Goal: Communication & Community: Answer question/provide support

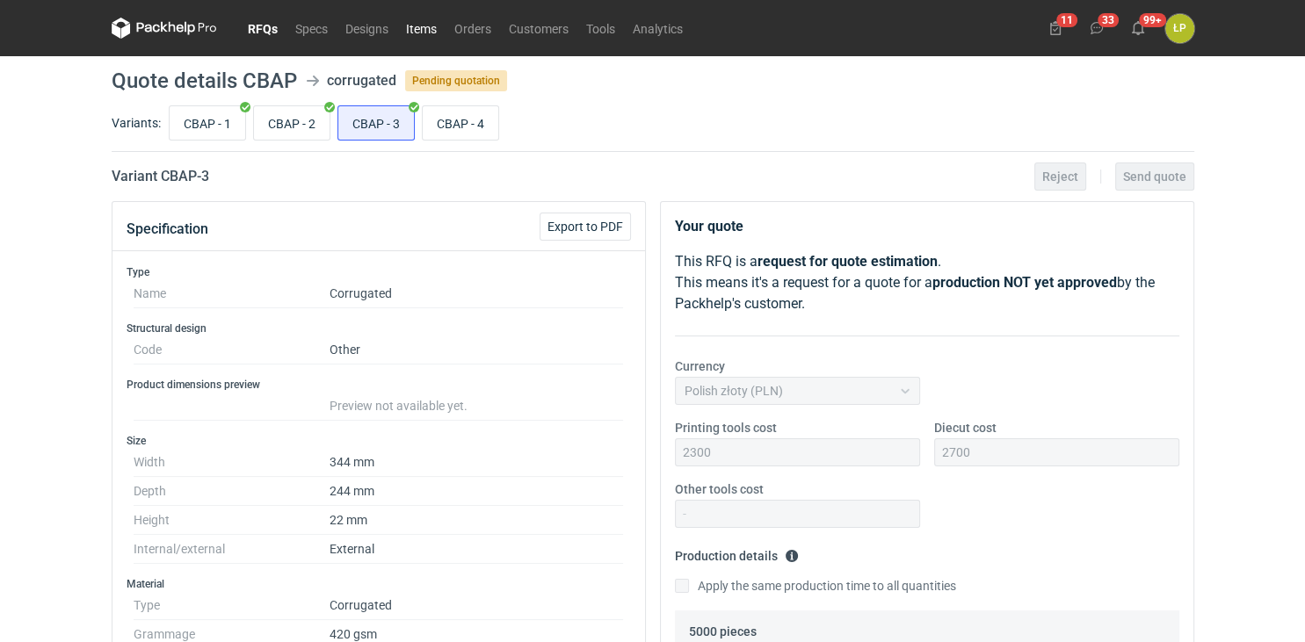
click at [427, 33] on link "Items" at bounding box center [421, 28] width 48 height 21
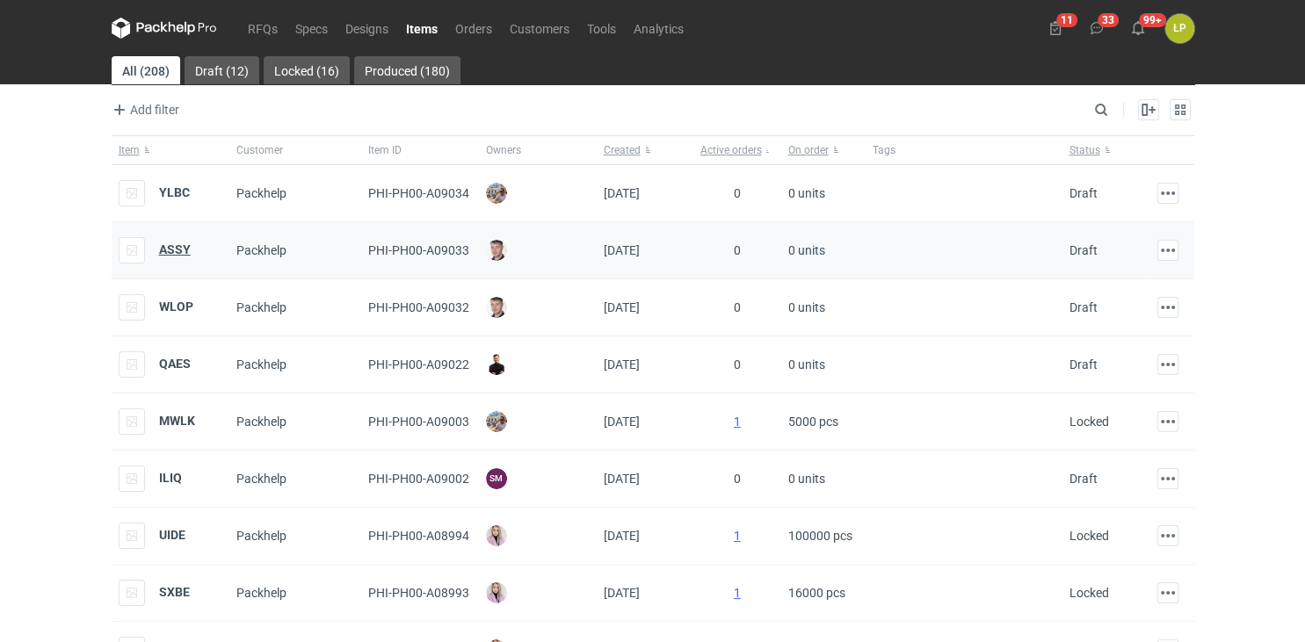
click at [178, 250] on strong "ASSY" at bounding box center [175, 250] width 32 height 14
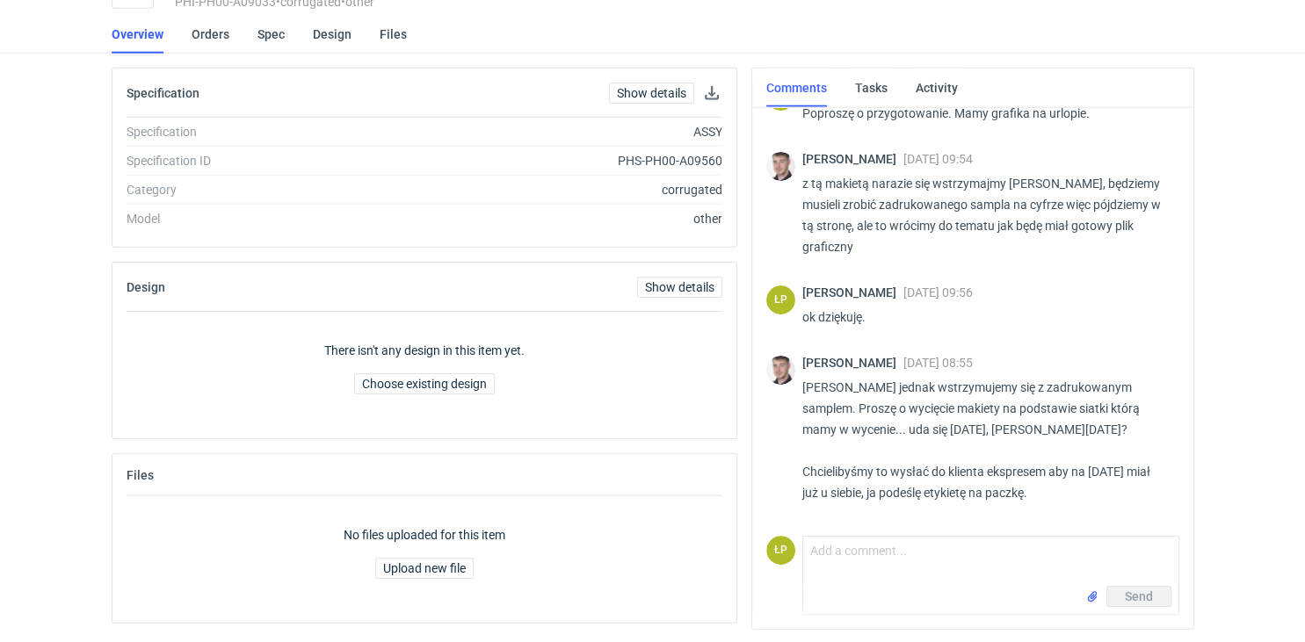
scroll to position [105, 0]
click at [1056, 546] on textarea "Comment message" at bounding box center [990, 560] width 375 height 49
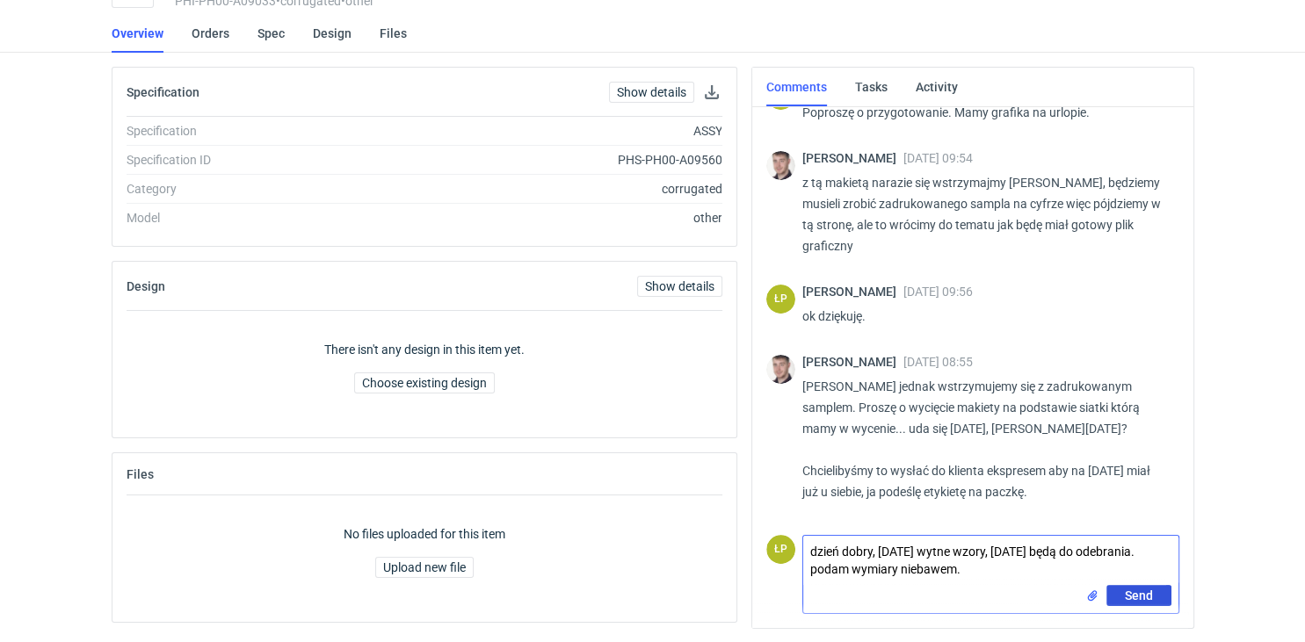
type textarea "dzień dobry, [DATE] wytne wzory, [DATE] będą do odebrania. podam wymiary niebaw…"
click at [1132, 596] on span "Send" at bounding box center [1139, 596] width 28 height 12
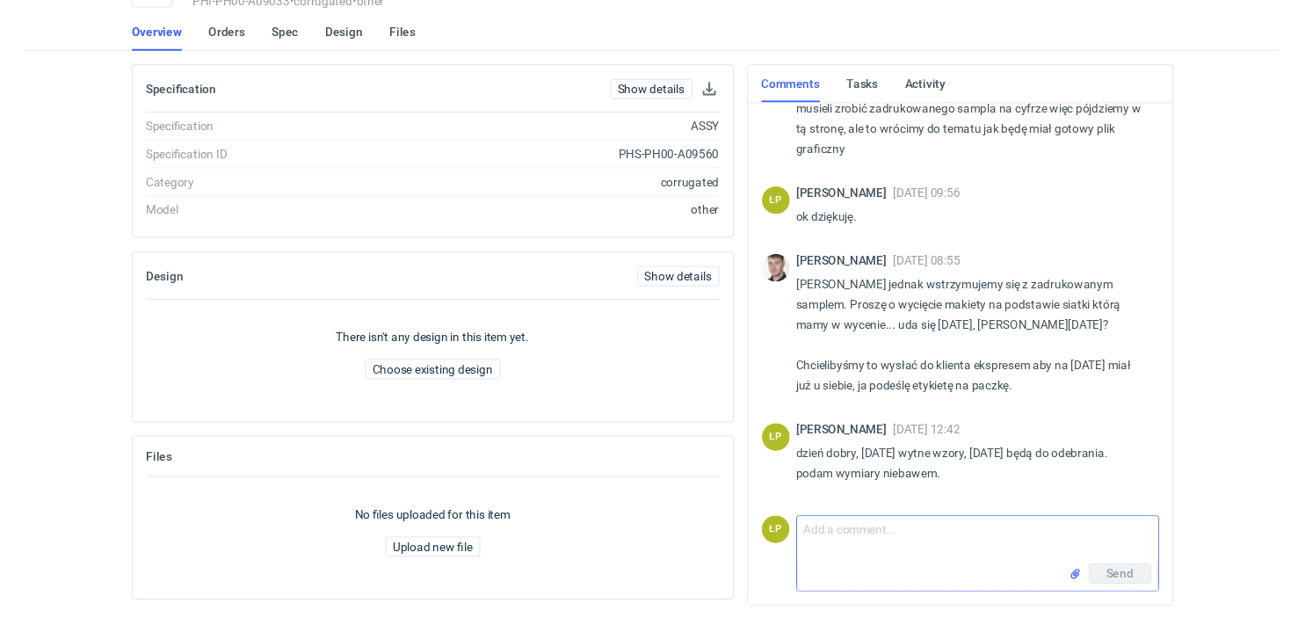
scroll to position [327, 0]
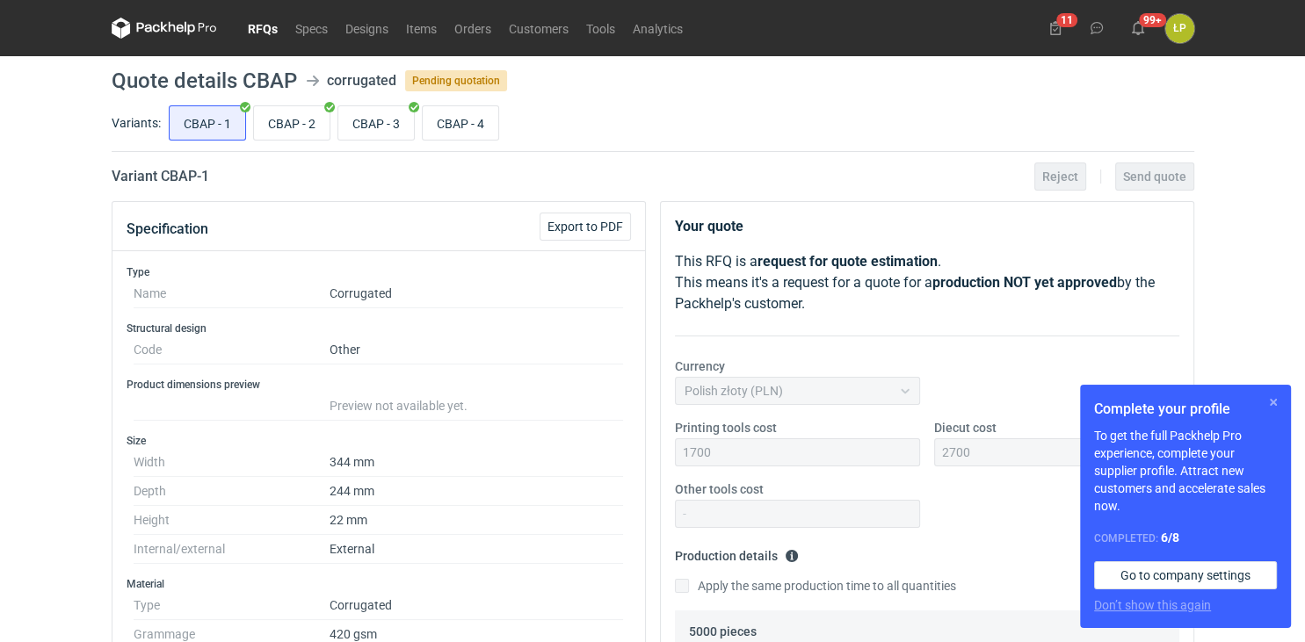
click at [1267, 406] on button "button" at bounding box center [1273, 402] width 21 height 21
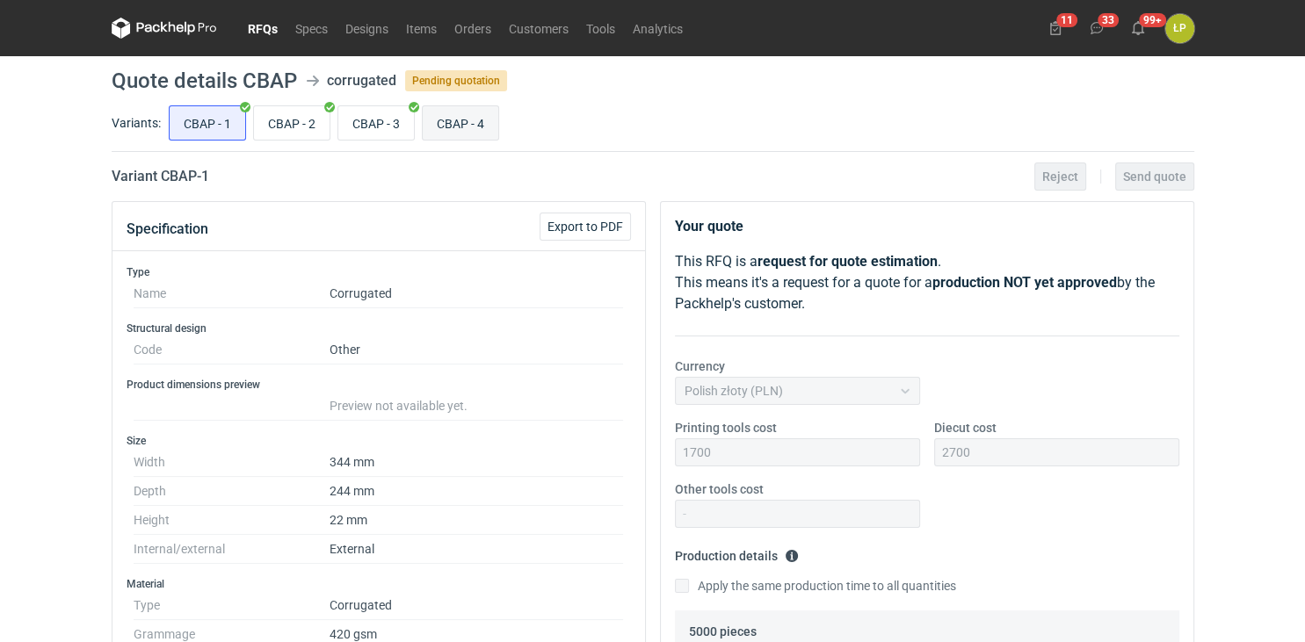
click at [469, 135] on input "CBAP - 4" at bounding box center [461, 122] width 76 height 33
radio input "true"
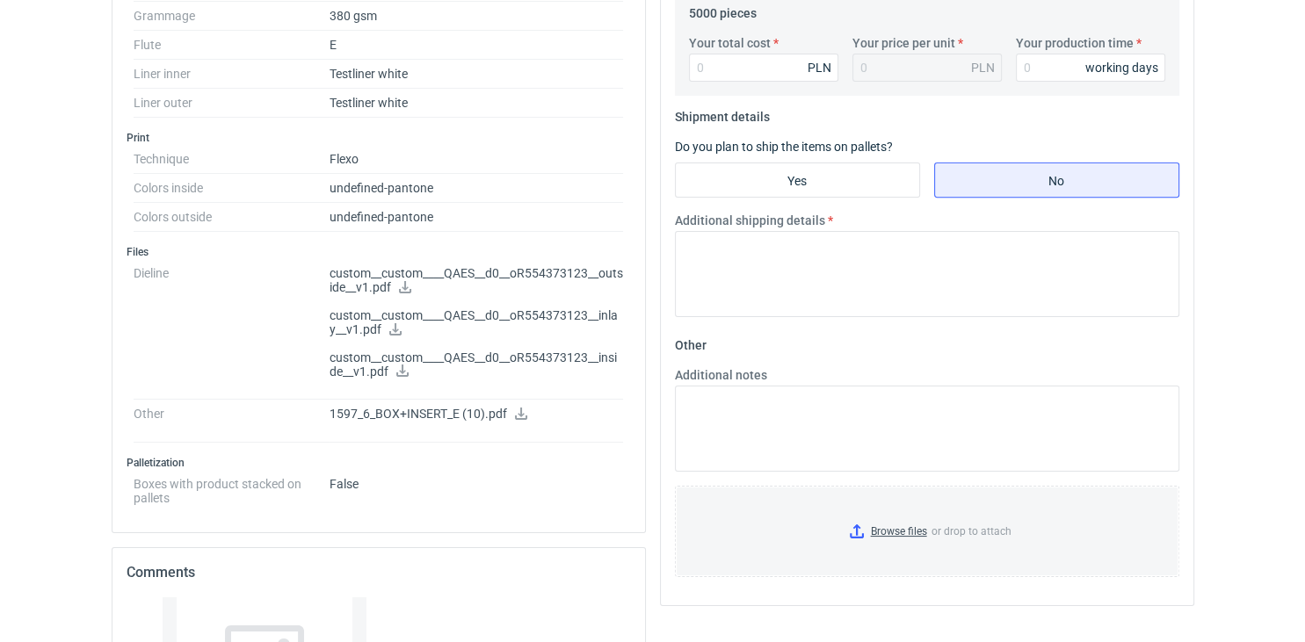
scroll to position [773, 0]
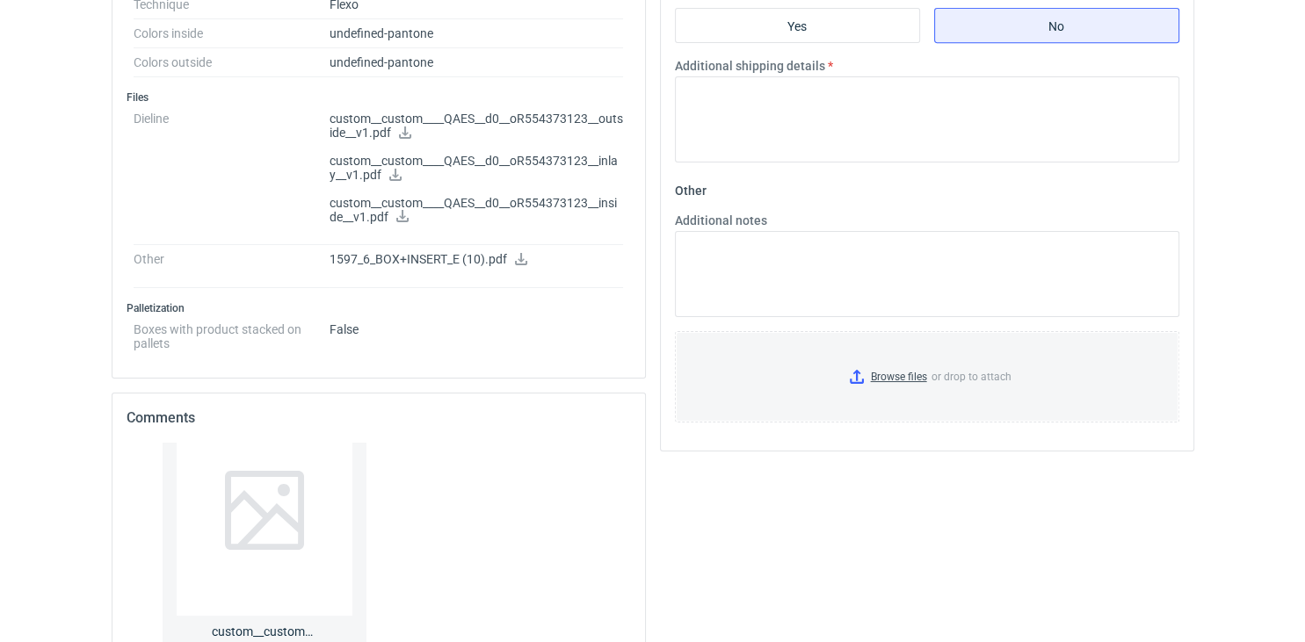
click at [406, 132] on icon at bounding box center [405, 133] width 12 height 12
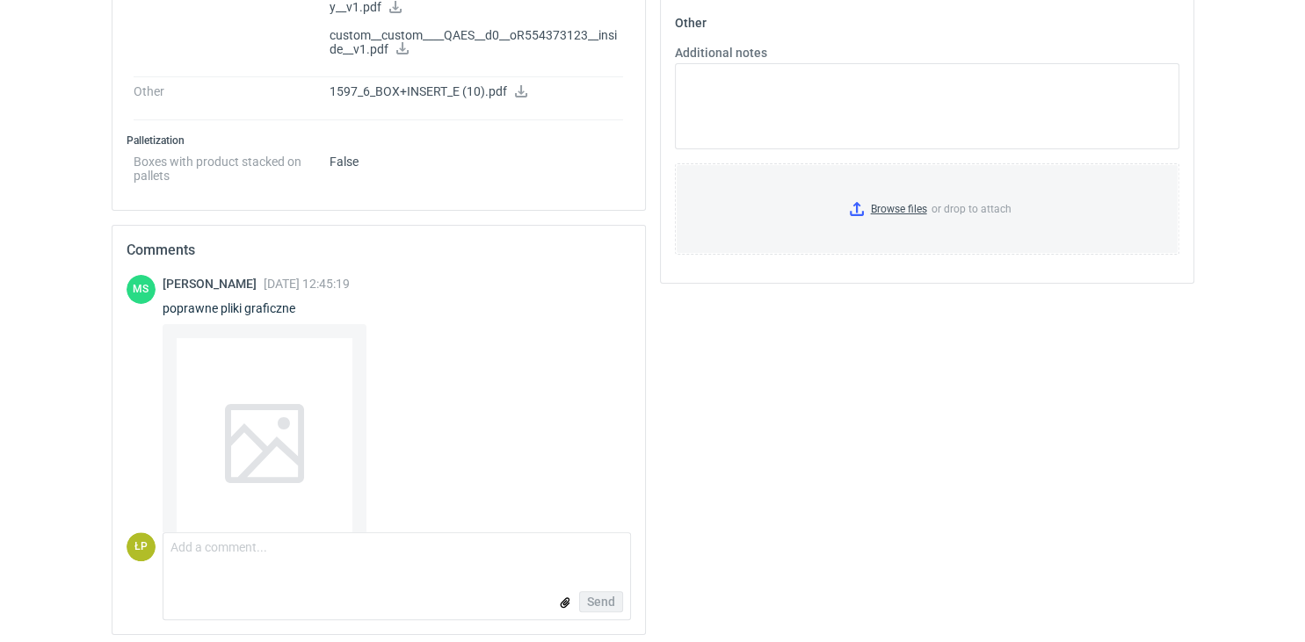
scroll to position [443, 0]
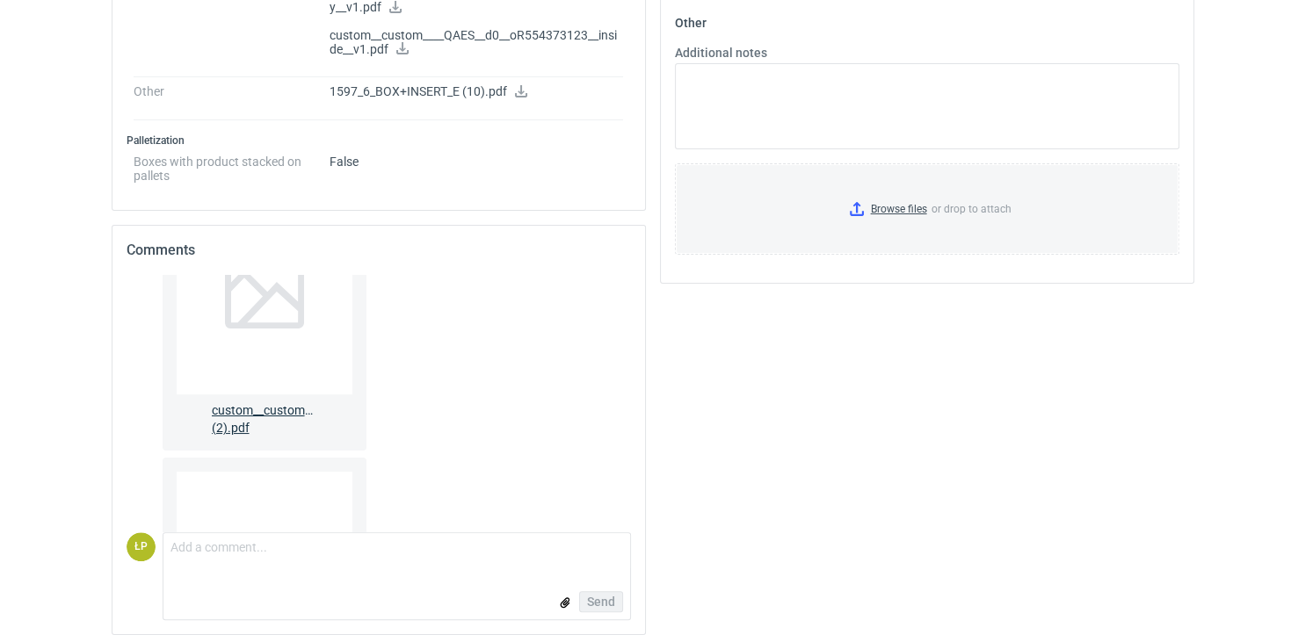
click at [316, 384] on div at bounding box center [265, 289] width 176 height 211
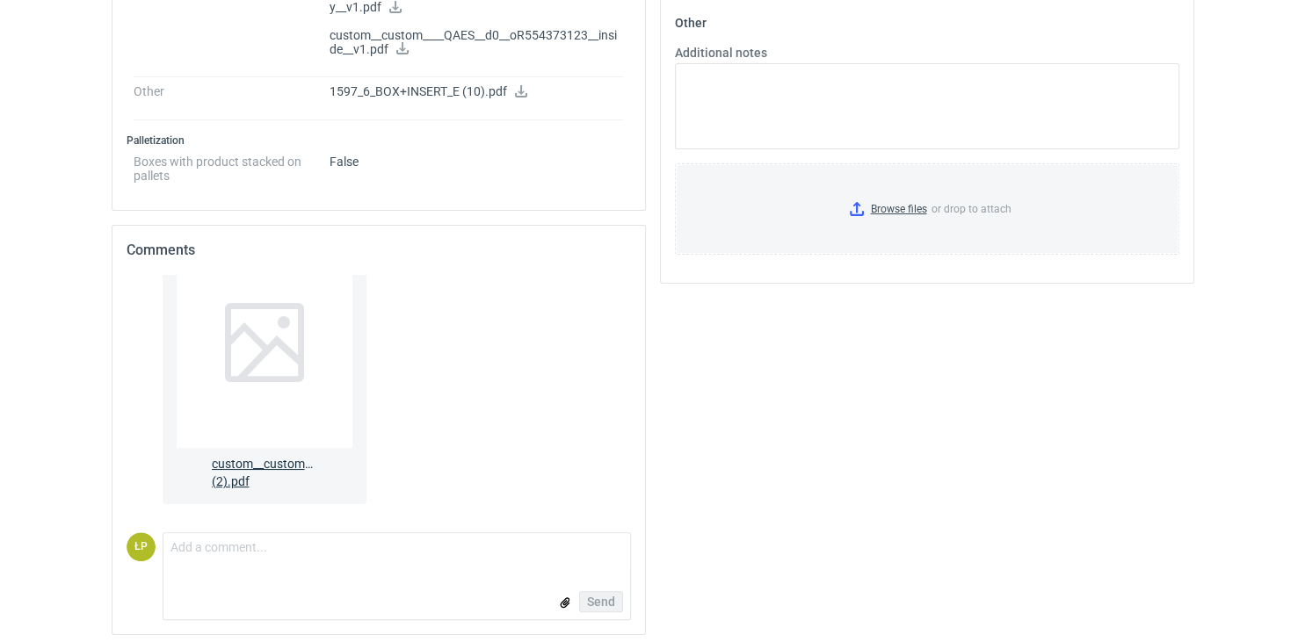
click at [276, 414] on div at bounding box center [265, 342] width 176 height 211
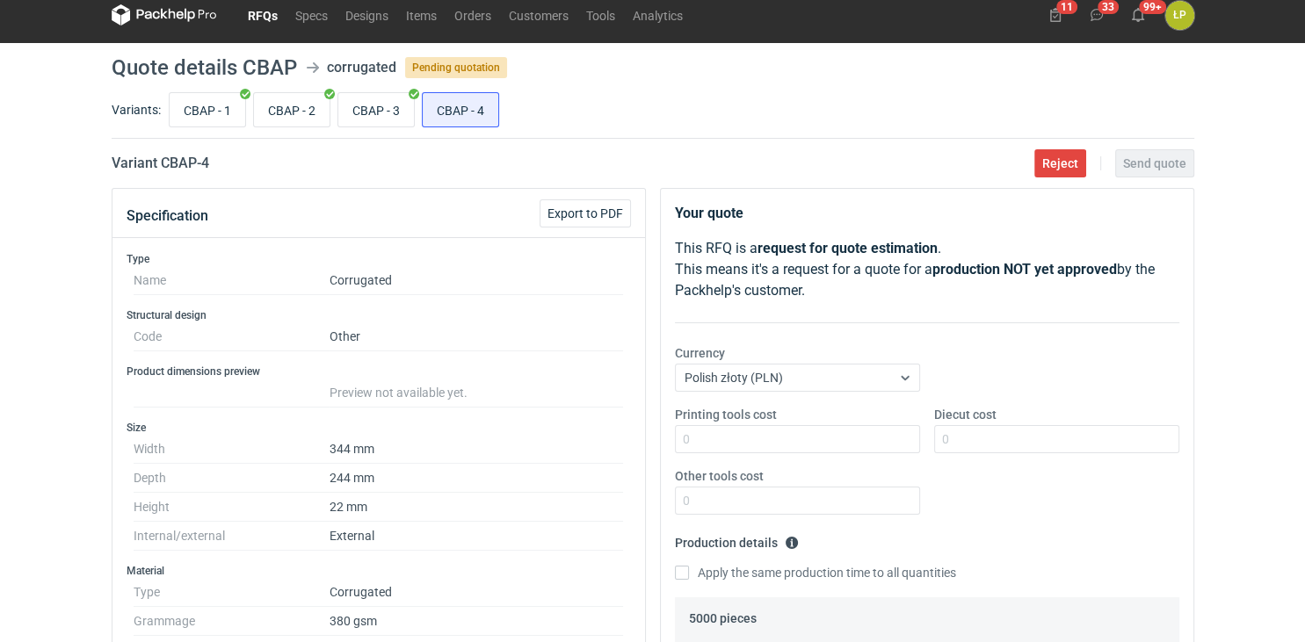
scroll to position [0, 0]
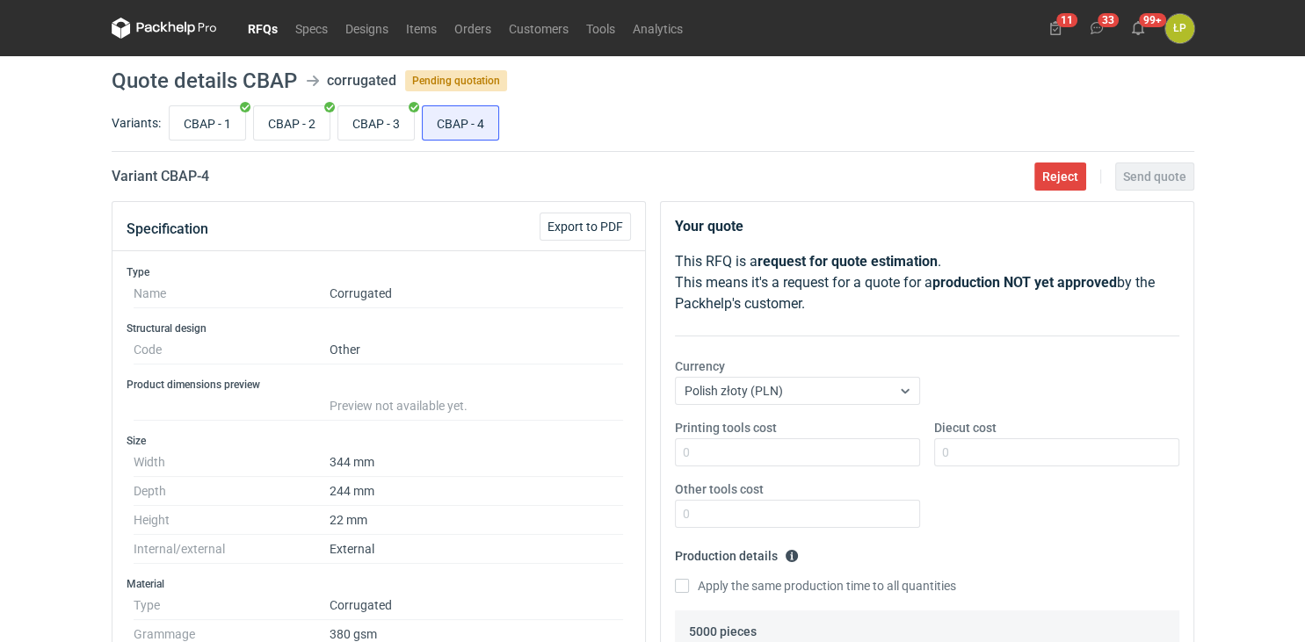
click at [370, 146] on div "Variants: CBAP - 1 CBAP - 2 CBAP - 3 CBAP - 4" at bounding box center [653, 127] width 1083 height 50
click at [369, 132] on input "CBAP - 3" at bounding box center [376, 122] width 76 height 33
radio input "true"
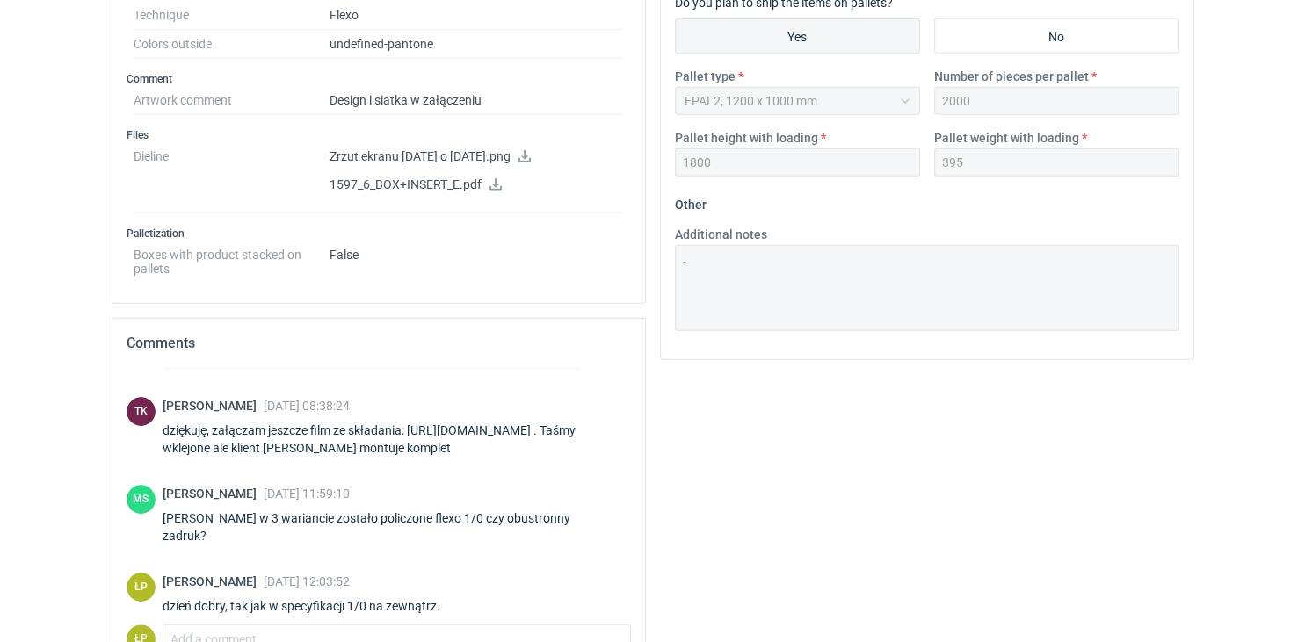
scroll to position [856, 0]
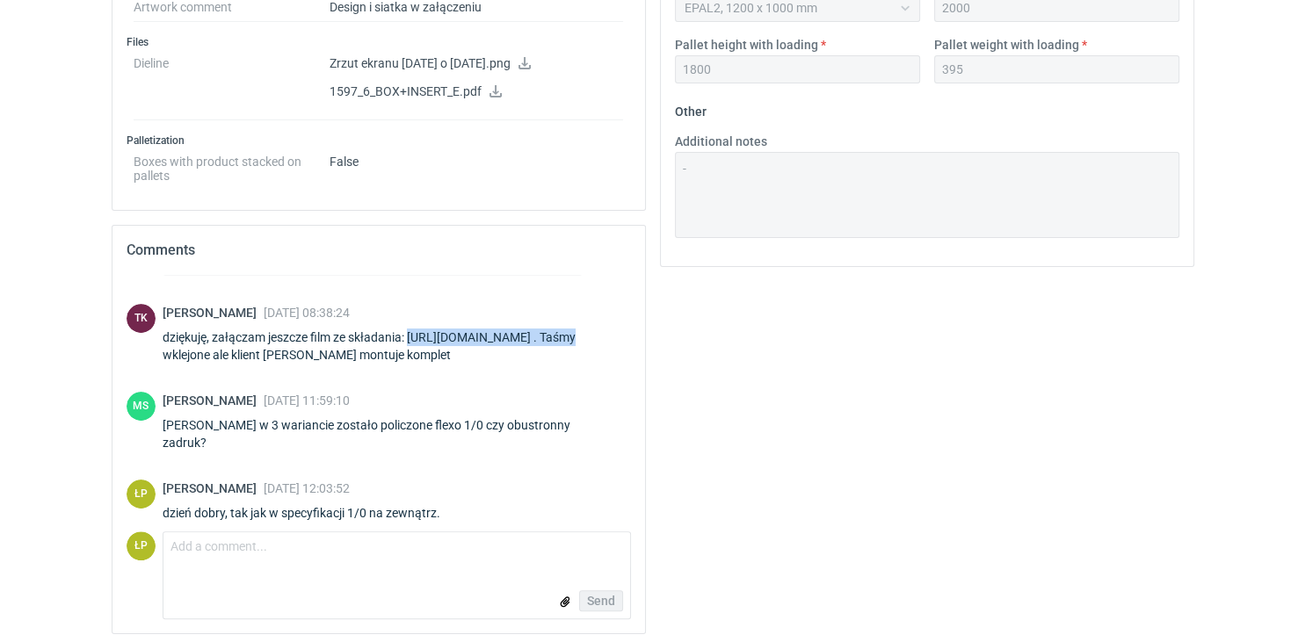
drag, startPoint x: 555, startPoint y: 334, endPoint x: 411, endPoint y: 333, distance: 143.2
click at [411, 333] on div "dziękuję, załączam jeszcze film ze składania: https://we.tl/t-OMVxjj7Dd1 . Taśm…" at bounding box center [397, 346] width 468 height 35
copy div "https://we.tl/t-OMVxjj7Dd1"
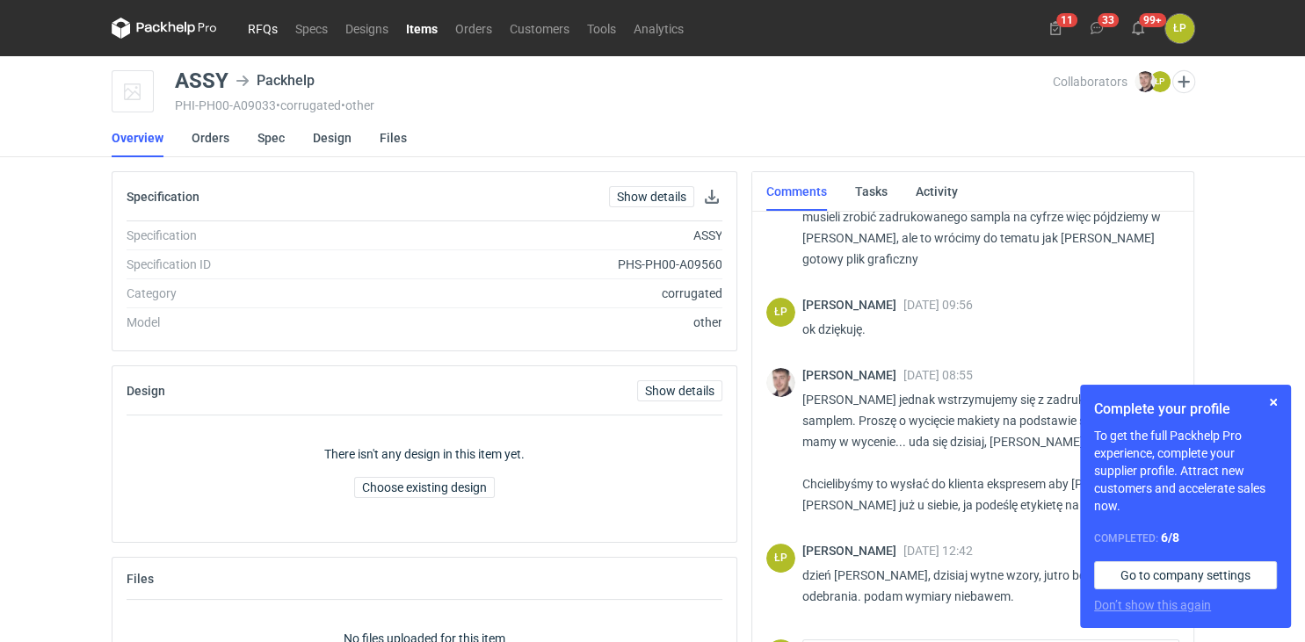
click at [262, 30] on link "RFQs" at bounding box center [262, 28] width 47 height 21
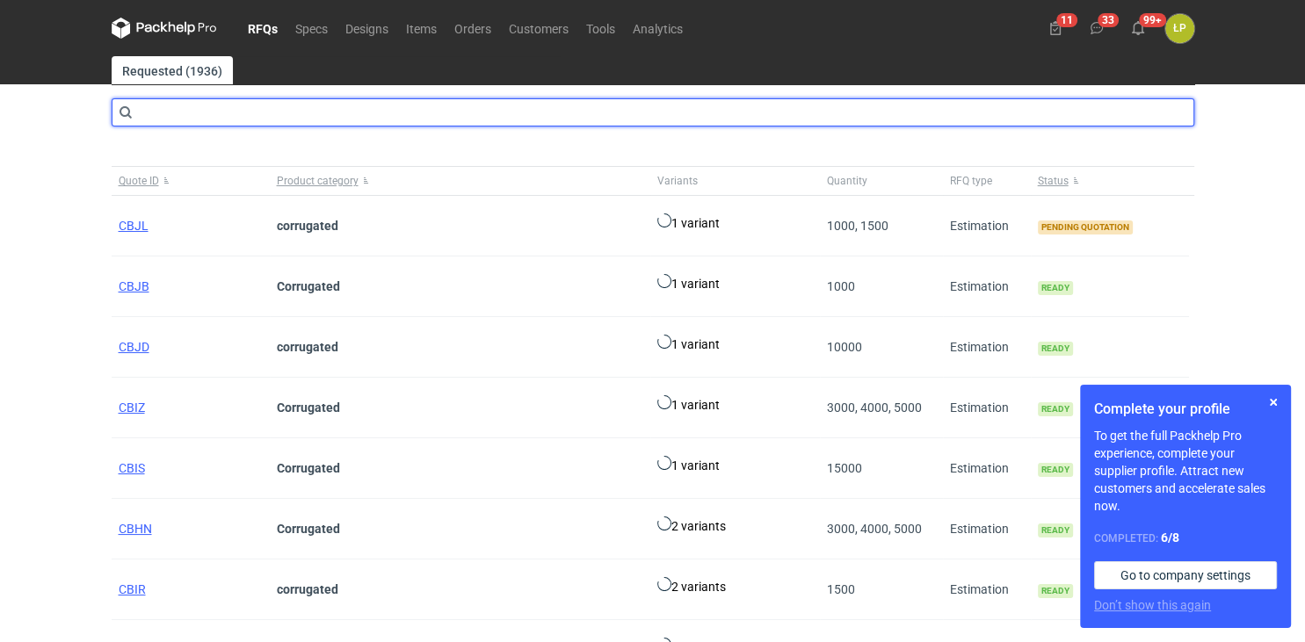
click at [258, 104] on input "text" at bounding box center [653, 112] width 1083 height 28
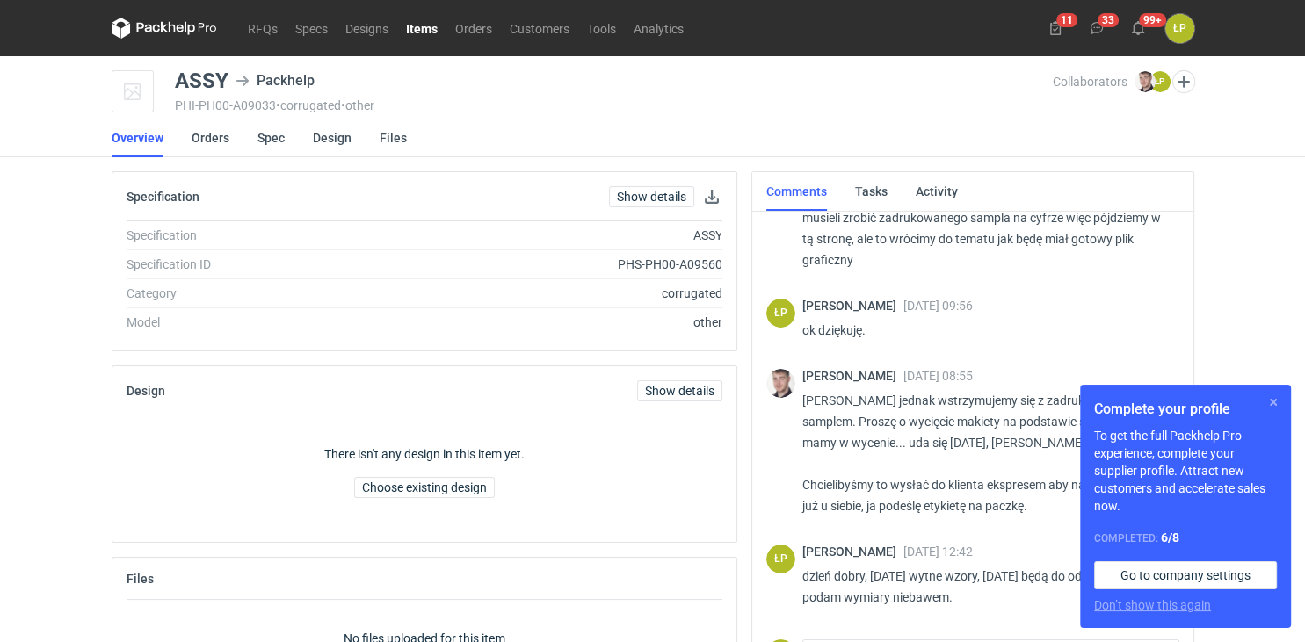
scroll to position [327, 0]
click at [1267, 406] on button "button" at bounding box center [1273, 402] width 21 height 21
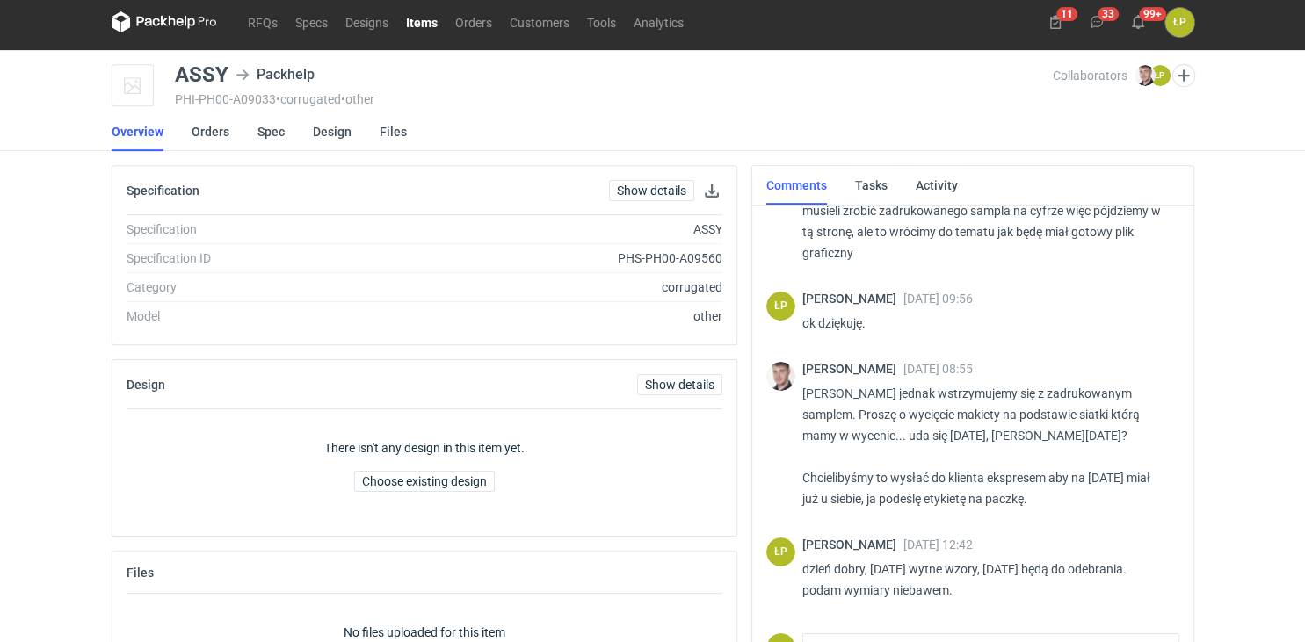
scroll to position [105, 0]
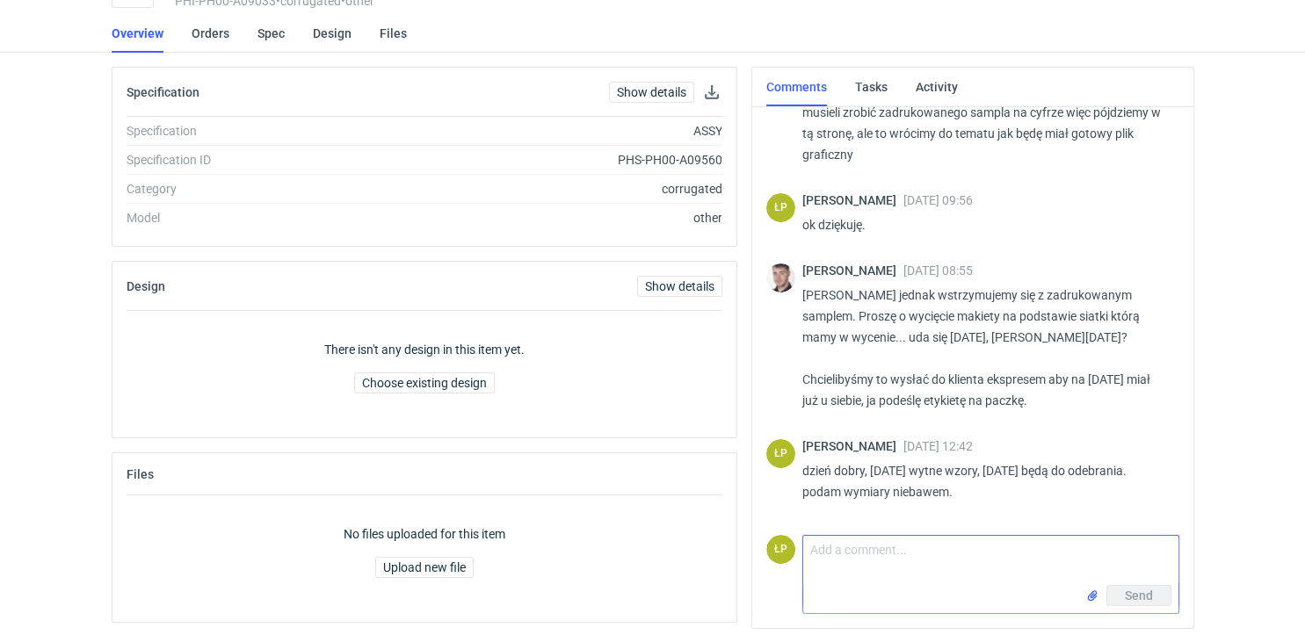
click at [1016, 562] on textarea "Comment message" at bounding box center [990, 560] width 375 height 49
type textarea "p"
type textarea "paczka 60x50cm - 1,5kg"
click at [1151, 602] on span "Send" at bounding box center [1139, 596] width 28 height 12
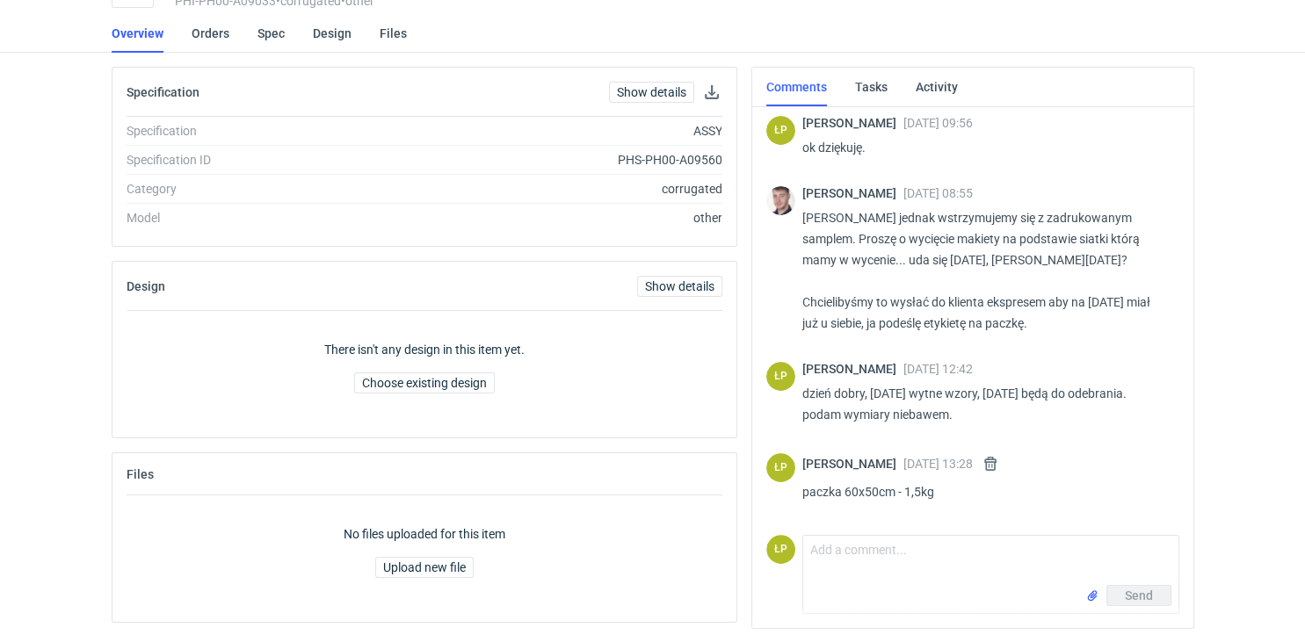
scroll to position [397, 0]
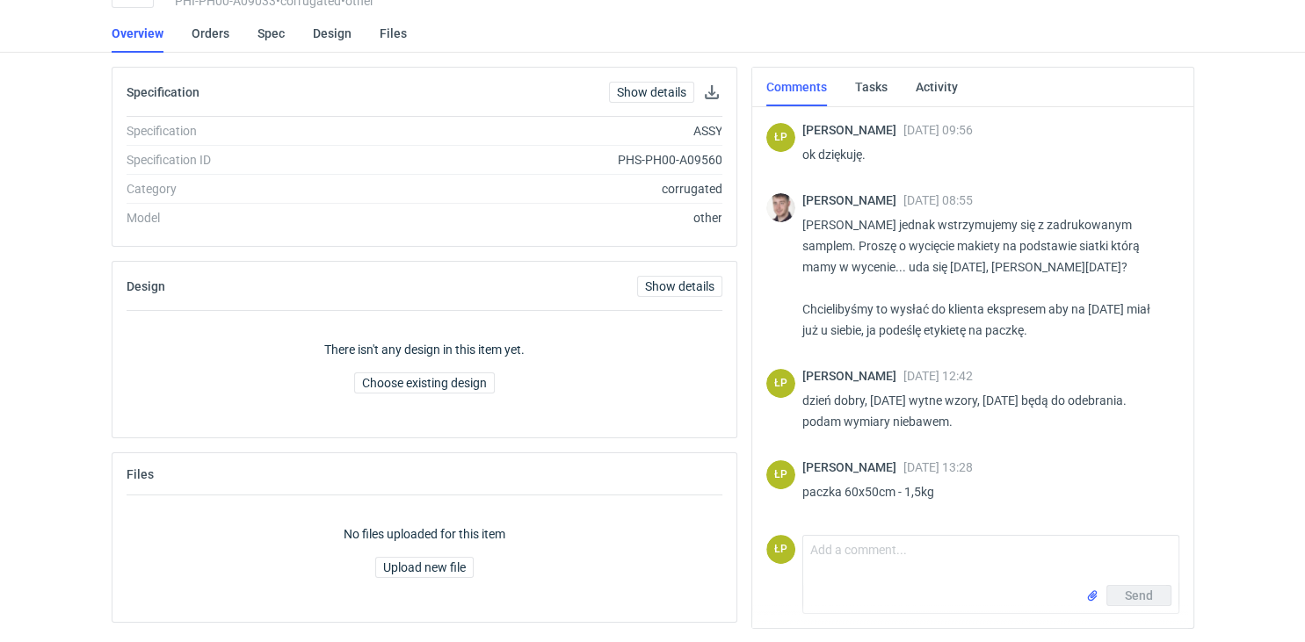
click at [895, 30] on nav "Overview Orders Spec Design Files" at bounding box center [653, 33] width 1083 height 39
